Goal: Answer question/provide support

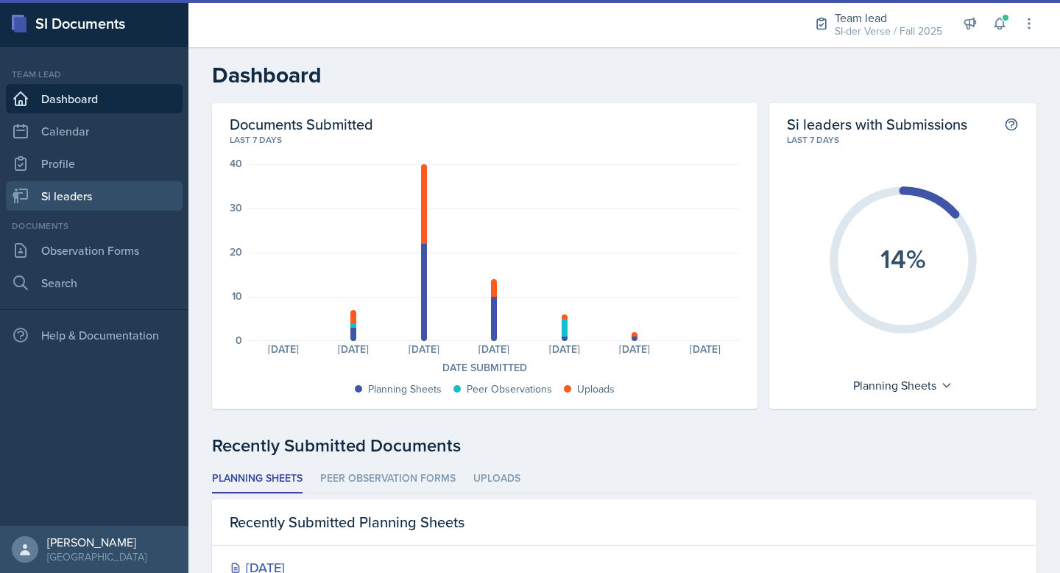
click at [72, 186] on link "Si leaders" at bounding box center [94, 195] width 177 height 29
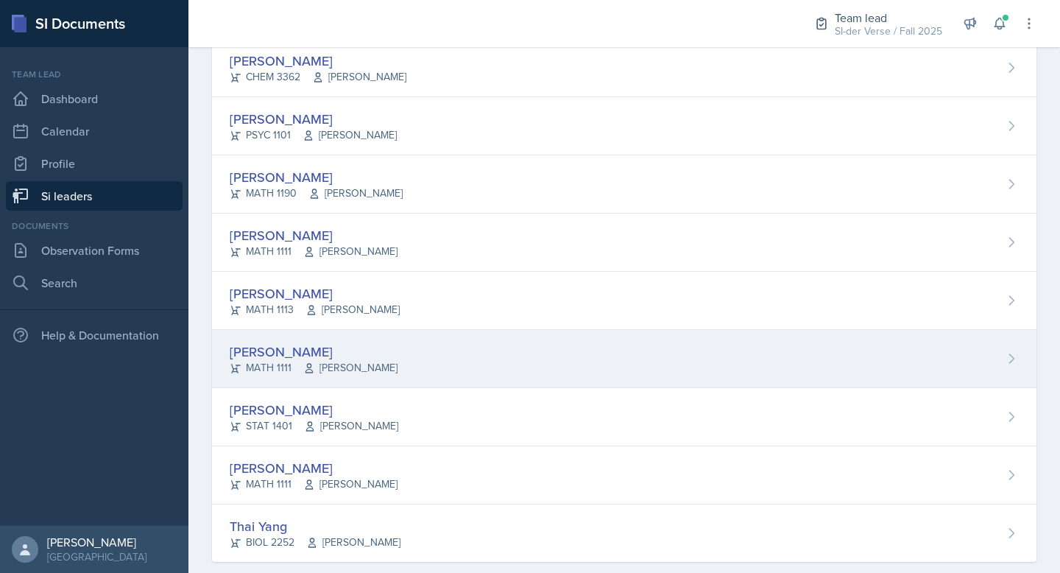
scroll to position [875, 0]
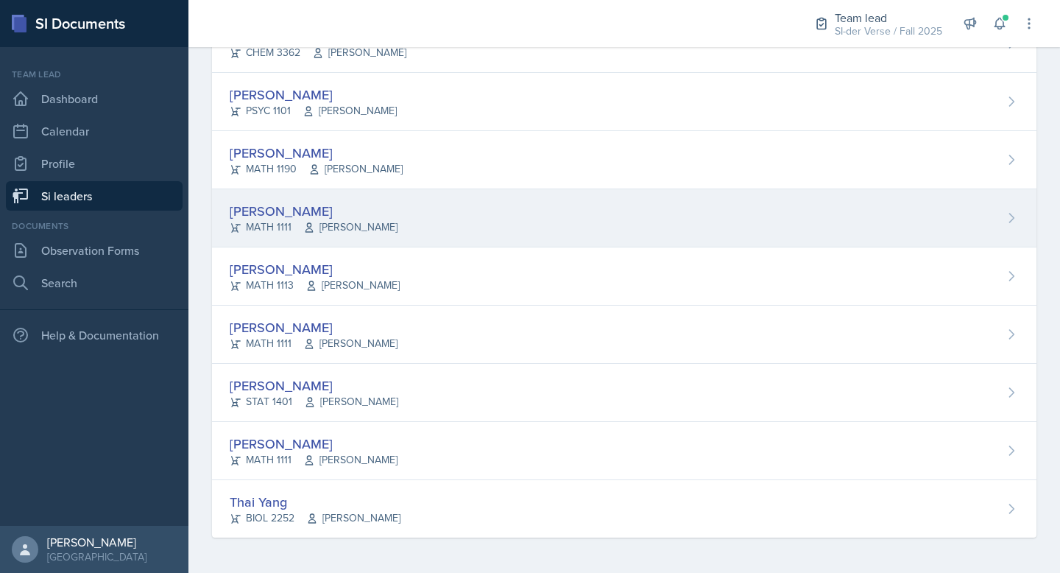
click at [346, 195] on div "[PERSON_NAME] MATH 1111 [PERSON_NAME]" at bounding box center [624, 218] width 825 height 58
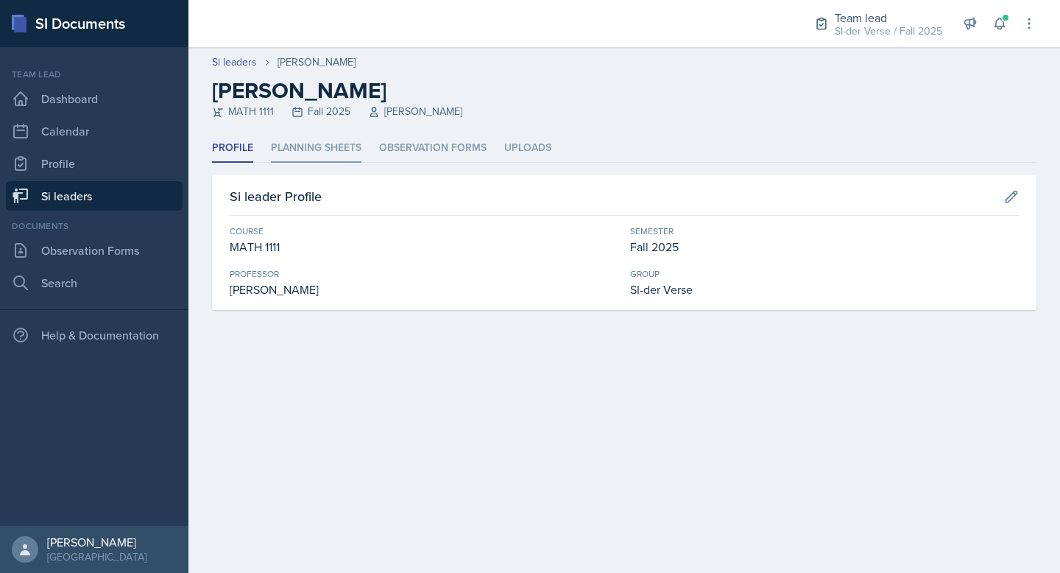
click at [327, 154] on li "Planning Sheets" at bounding box center [316, 148] width 91 height 29
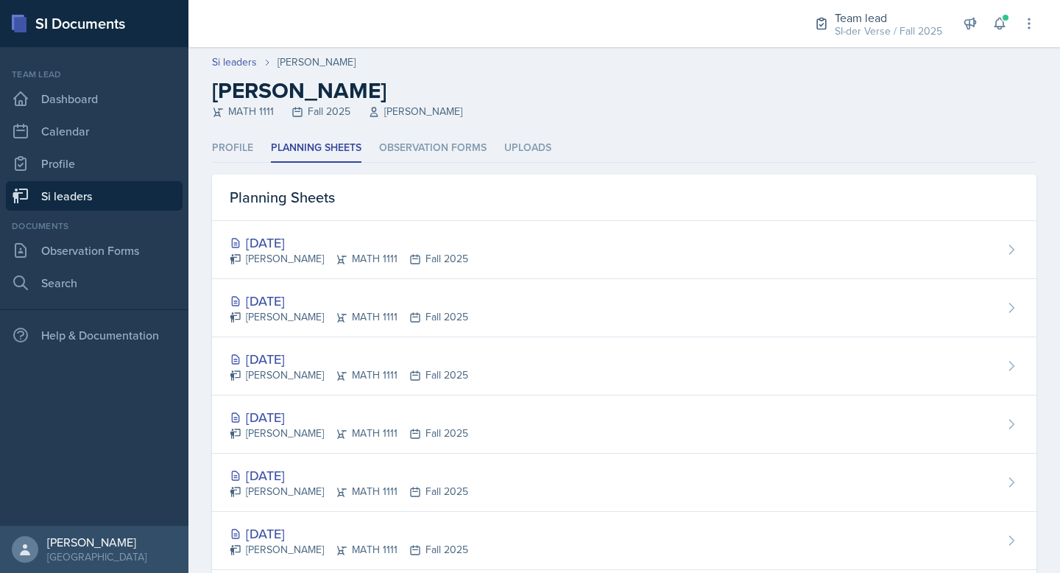
click at [298, 228] on div "[DATE] [PERSON_NAME] MATH 1111 Fall 2025" at bounding box center [624, 250] width 825 height 58
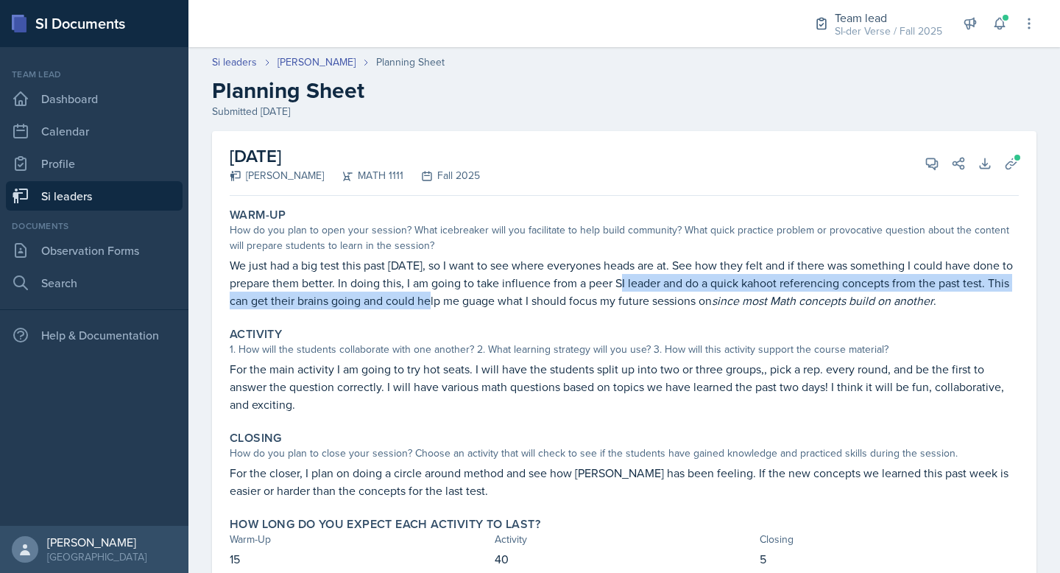
drag, startPoint x: 453, startPoint y: 296, endPoint x: 633, endPoint y: 289, distance: 179.8
click at [633, 289] on p "We just had a big test this past [DATE], so I want to see where everyones heads…" at bounding box center [624, 282] width 789 height 53
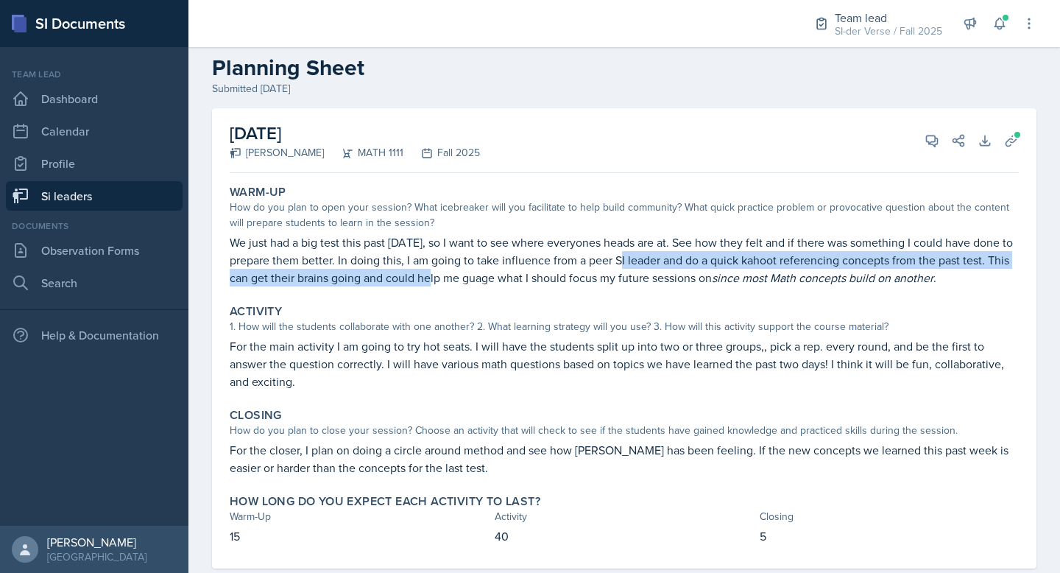
scroll to position [54, 0]
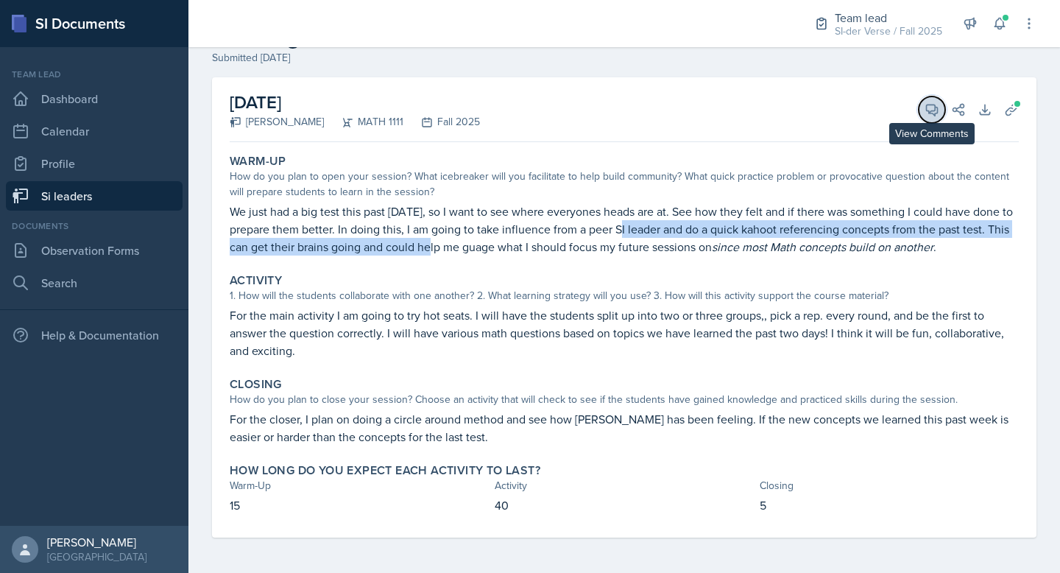
click at [925, 99] on button "View Comments" at bounding box center [932, 109] width 27 height 27
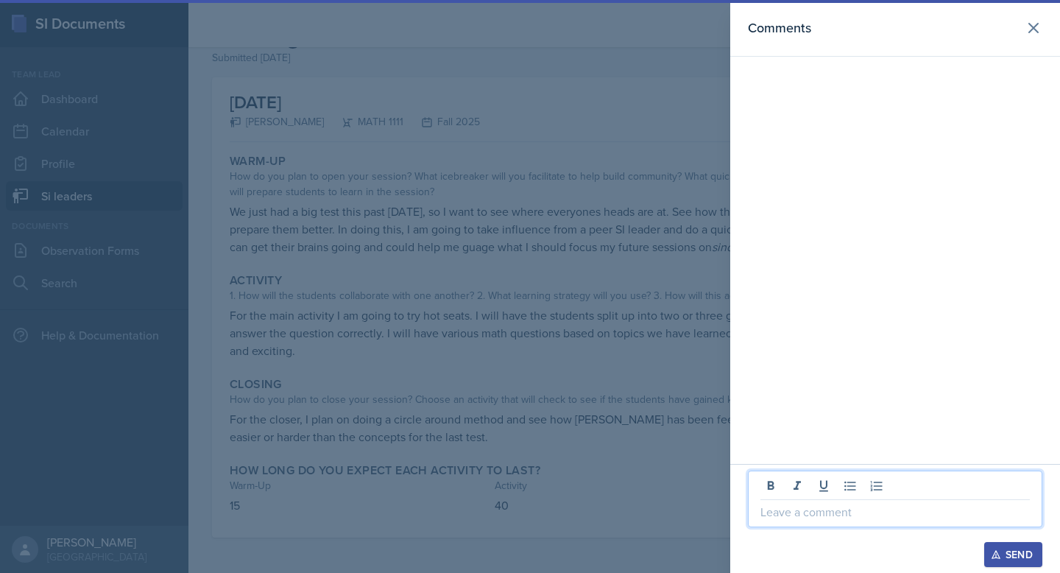
click at [786, 513] on p at bounding box center [896, 512] width 270 height 18
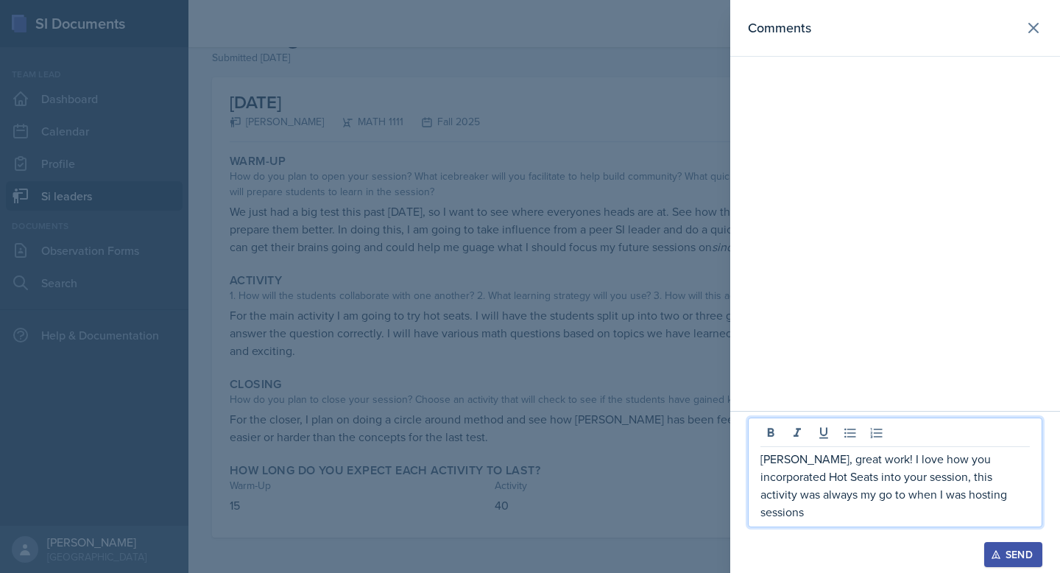
click at [954, 516] on p "[PERSON_NAME], great work! I love how you incorporated Hot Seats into your sess…" at bounding box center [896, 485] width 270 height 71
click at [954, 509] on p "[PERSON_NAME], great work! I love how you incorporated Hot Seats into your sess…" at bounding box center [896, 485] width 270 height 71
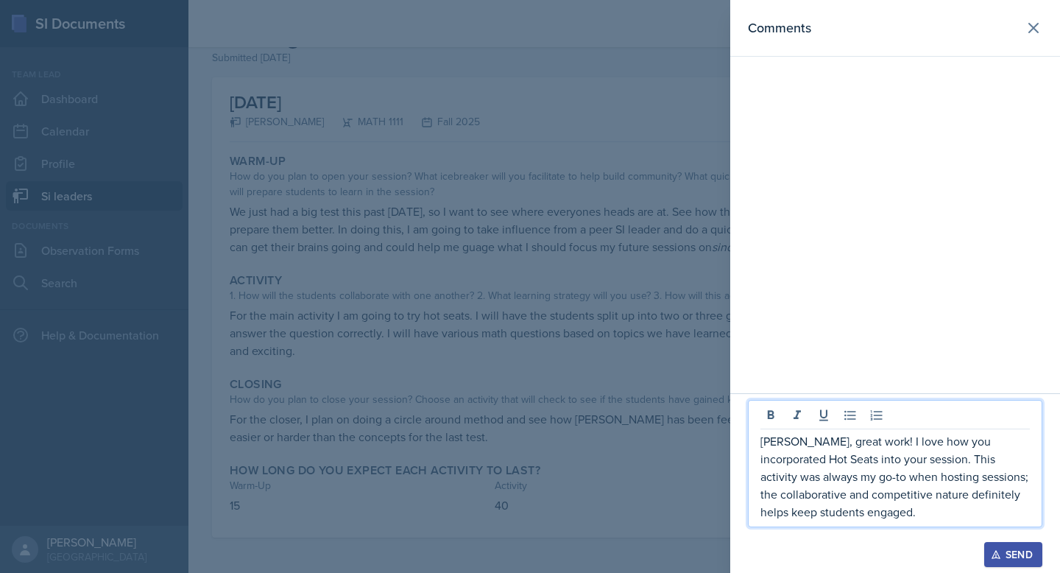
click at [853, 510] on p "[PERSON_NAME], great work! I love how you incorporated Hot Seats into your sess…" at bounding box center [896, 476] width 270 height 88
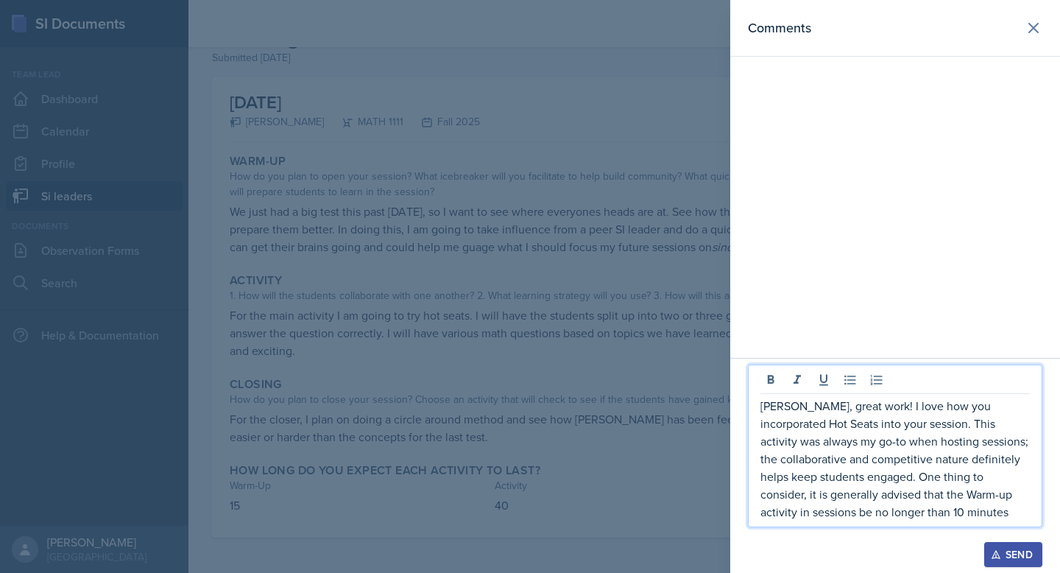
click at [893, 514] on p "[PERSON_NAME], great work! I love how you incorporated Hot Seats into your sess…" at bounding box center [896, 459] width 270 height 124
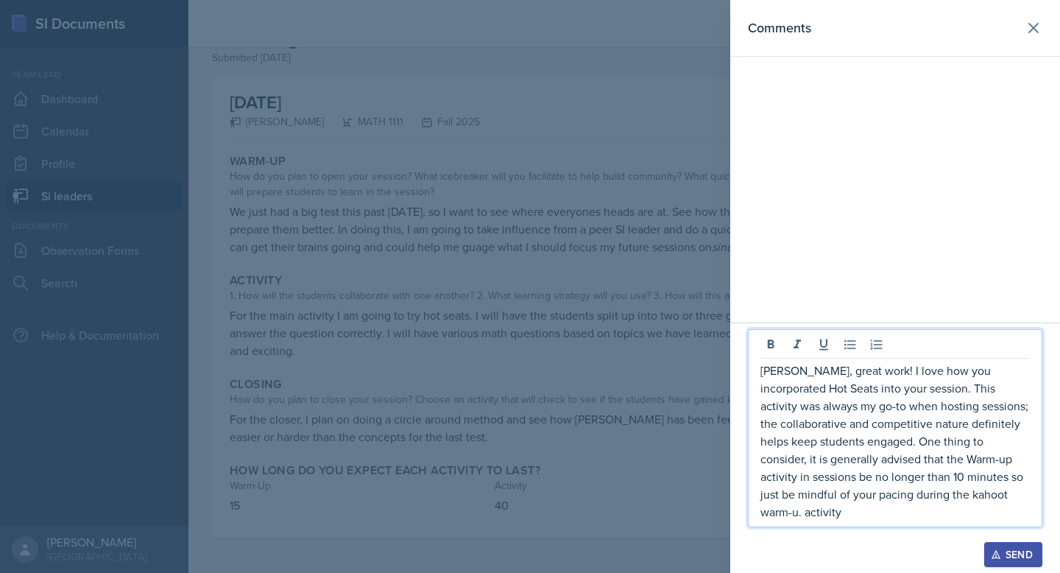
click at [936, 514] on p "[PERSON_NAME], great work! I love how you incorporated Hot Seats into your sess…" at bounding box center [896, 441] width 270 height 159
click at [985, 522] on div "[PERSON_NAME], great work! I love how you incorporated Hot Seats into your sess…" at bounding box center [895, 428] width 295 height 198
click at [994, 514] on p "[PERSON_NAME], great work! I love how you incorporated Hot Seats into your sess…" at bounding box center [896, 441] width 270 height 159
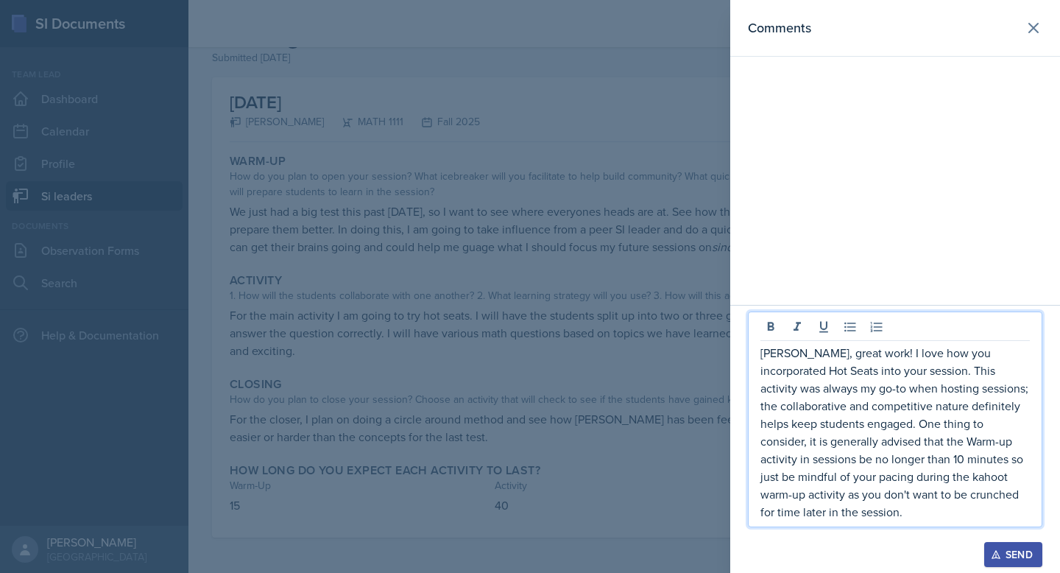
click at [859, 518] on p "[PERSON_NAME], great work! I love how you incorporated Hot Seats into your sess…" at bounding box center [896, 432] width 270 height 177
click at [886, 406] on p "[PERSON_NAME], great work! I love how you incorporated Hot Seats into your sess…" at bounding box center [896, 432] width 270 height 177
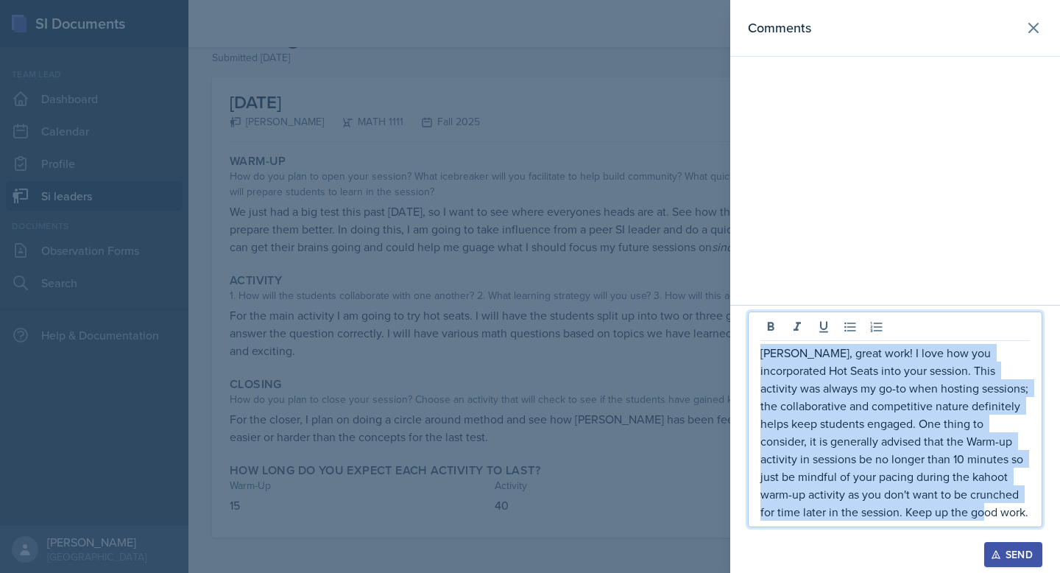
click at [886, 406] on p "[PERSON_NAME], great work! I love how you incorporated Hot Seats into your sess…" at bounding box center [896, 432] width 270 height 177
copy p "[PERSON_NAME], great work! I love how you incorporated Hot Seats into your sess…"
click at [942, 483] on p "[PERSON_NAME], great work! I love how you incorporated Hot Seats into your sess…" at bounding box center [896, 432] width 270 height 177
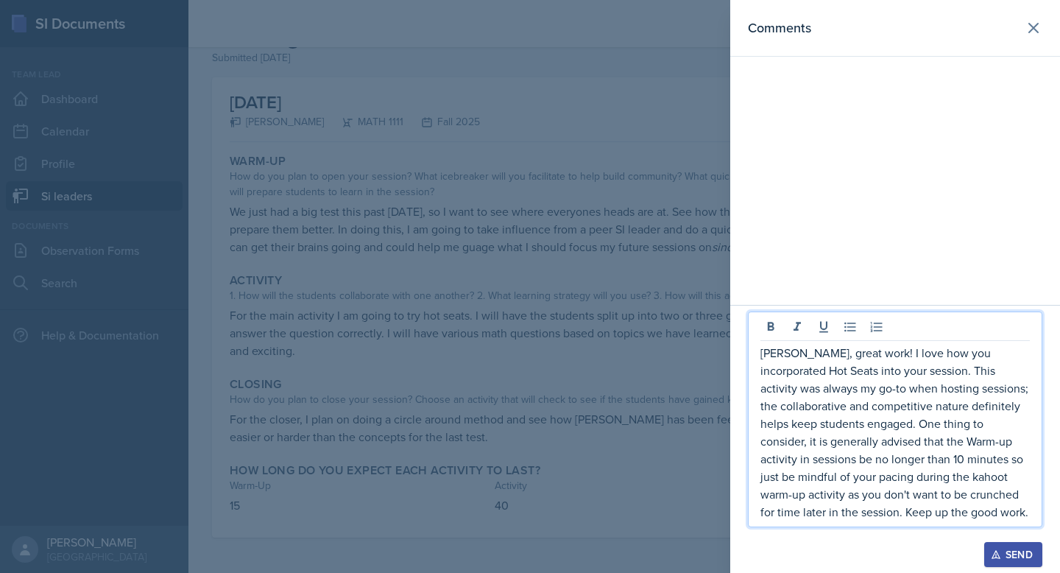
click at [961, 479] on p "[PERSON_NAME], great work! I love how you incorporated Hot Seats into your sess…" at bounding box center [896, 432] width 270 height 177
click at [901, 440] on p "[PERSON_NAME], great work! I love how you incorporated Hot Seats into your sess…" at bounding box center [896, 432] width 270 height 177
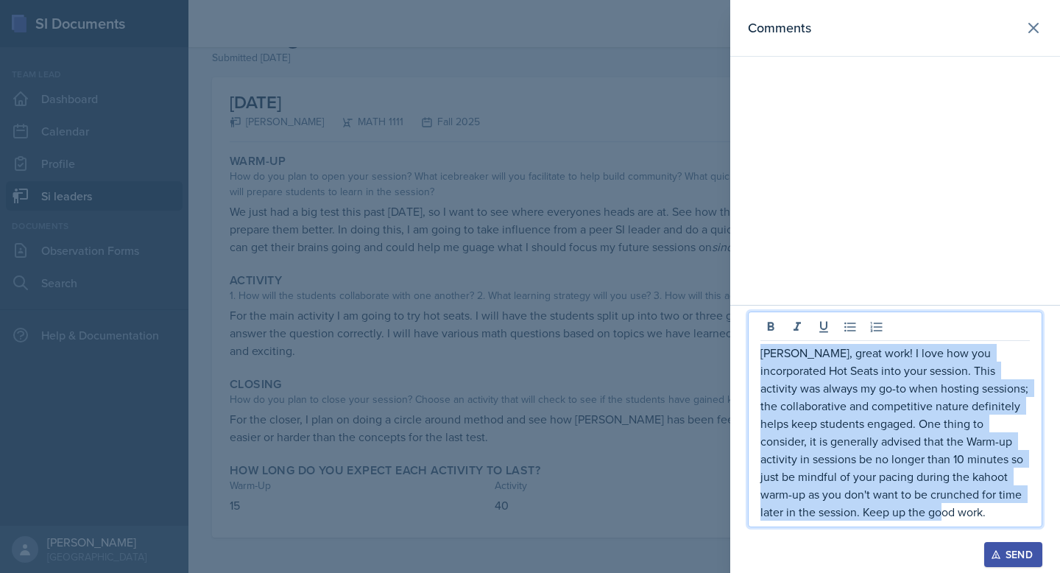
click at [901, 440] on p "[PERSON_NAME], great work! I love how you incorporated Hot Seats into your sess…" at bounding box center [896, 432] width 270 height 177
copy p "[PERSON_NAME], great work! I love how you incorporated Hot Seats into your sess…"
click at [1007, 557] on div "Send" at bounding box center [1013, 555] width 39 height 12
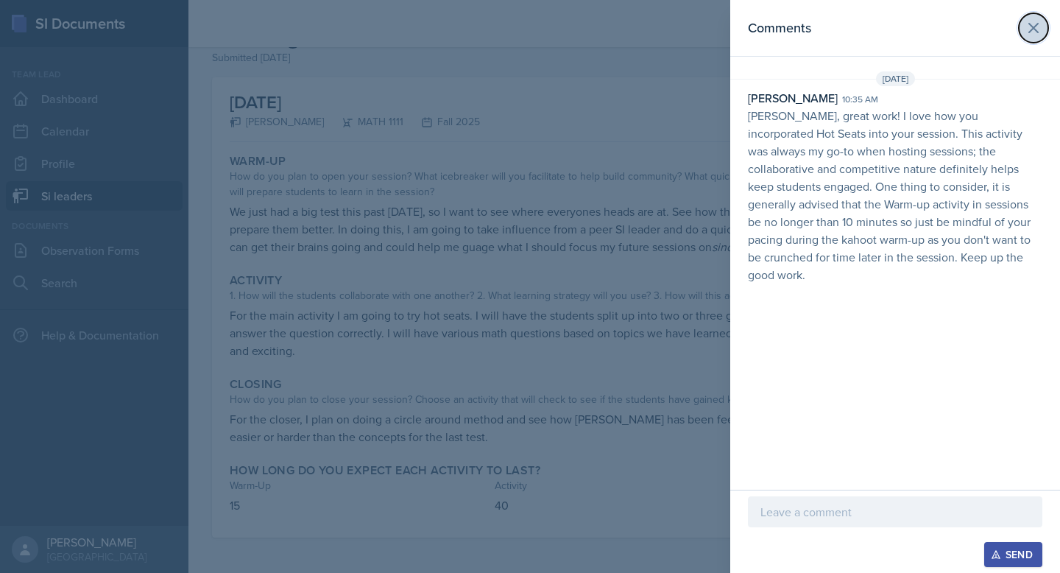
click at [1038, 32] on icon at bounding box center [1033, 28] width 9 height 9
